Goal: Check status: Check status

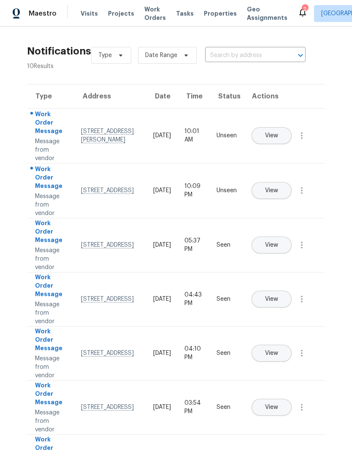
click at [278, 133] on span "View" at bounding box center [271, 136] width 13 height 6
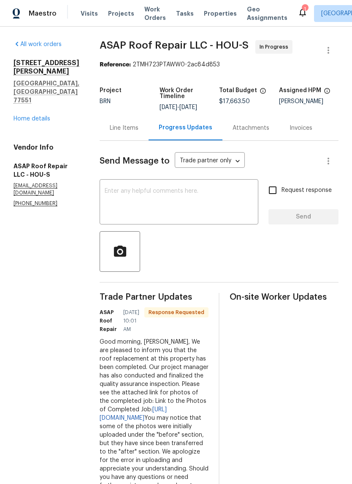
click at [132, 128] on div "Line Items" at bounding box center [124, 128] width 29 height 8
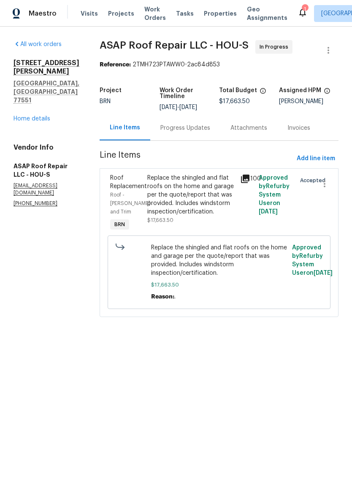
click at [247, 178] on icon at bounding box center [245, 178] width 8 height 8
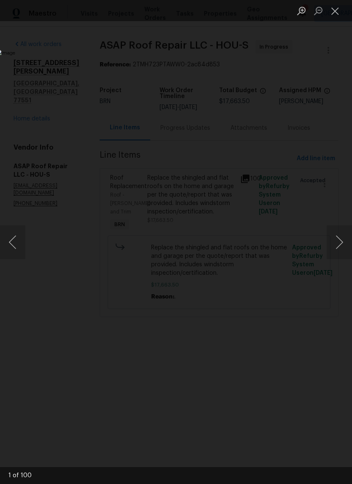
click at [336, 241] on button "Next image" at bounding box center [339, 242] width 25 height 34
click at [336, 240] on button "Next image" at bounding box center [339, 242] width 25 height 34
click at [334, 232] on button "Next image" at bounding box center [339, 242] width 25 height 34
click at [340, 243] on button "Next image" at bounding box center [339, 242] width 25 height 34
click at [340, 239] on button "Next image" at bounding box center [339, 242] width 25 height 34
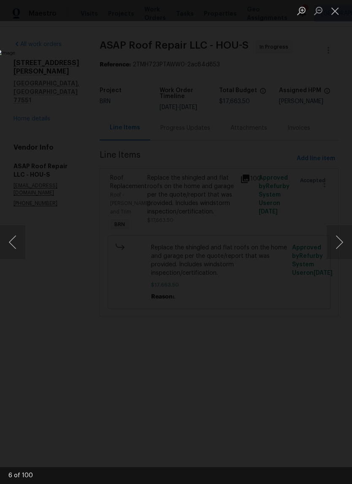
click at [337, 240] on button "Next image" at bounding box center [339, 242] width 25 height 34
click at [335, 240] on button "Next image" at bounding box center [339, 242] width 25 height 34
click at [334, 240] on button "Next image" at bounding box center [339, 242] width 25 height 34
click at [334, 241] on button "Next image" at bounding box center [339, 242] width 25 height 34
click at [335, 240] on button "Next image" at bounding box center [339, 242] width 25 height 34
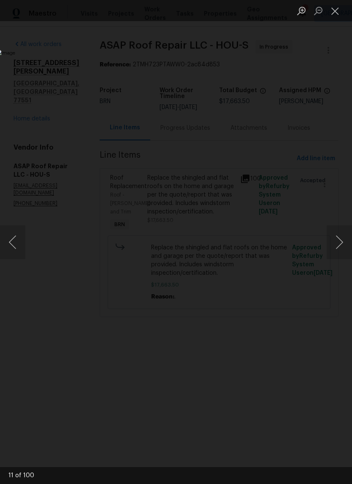
click at [336, 242] on button "Next image" at bounding box center [339, 242] width 25 height 34
